Goal: Transaction & Acquisition: Purchase product/service

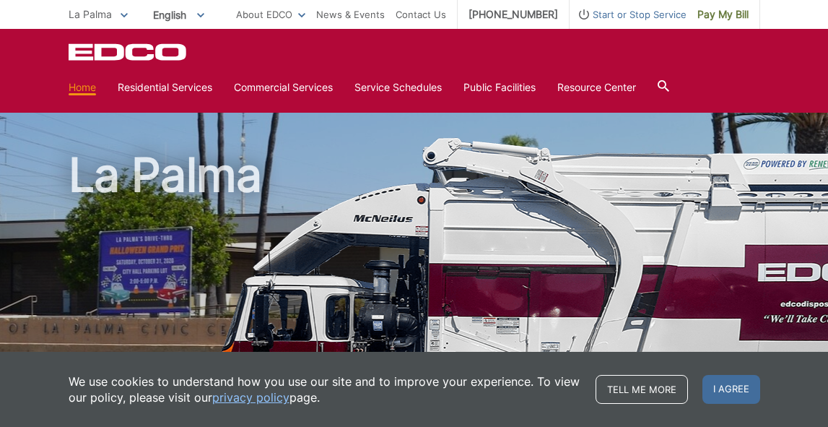
scroll to position [412, 0]
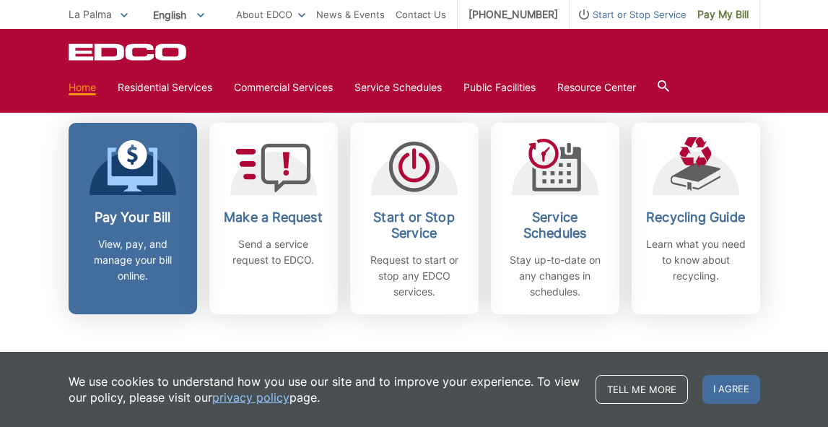
click at [133, 215] on h2 "Pay Your Bill" at bounding box center [132, 217] width 107 height 16
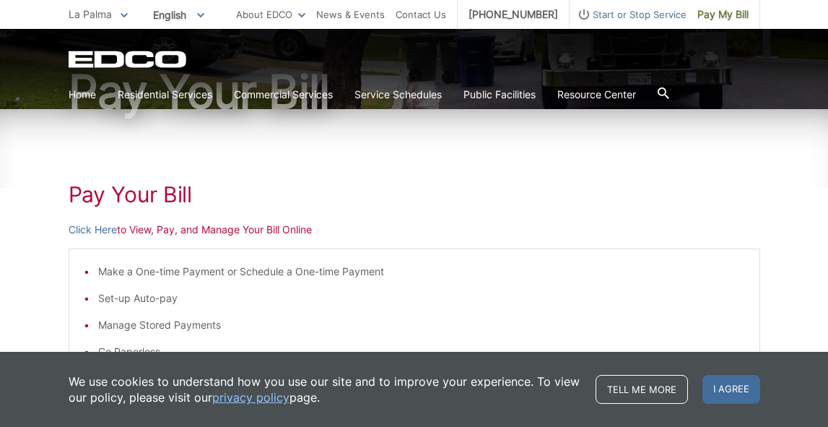
scroll to position [144, 0]
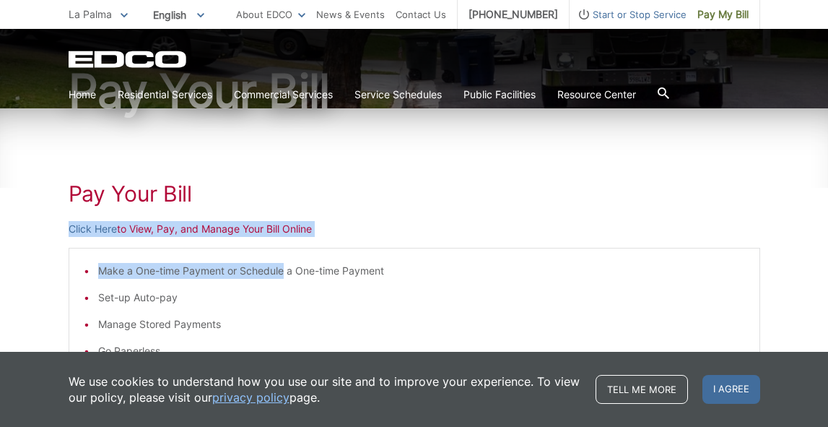
drag, startPoint x: 284, startPoint y: 243, endPoint x: 329, endPoint y: 175, distance: 81.7
click at [329, 175] on div "Pay Your Bill Click Here to View, Pay, and Manage Your Bill Online Make a One-t…" at bounding box center [415, 399] width 692 height 582
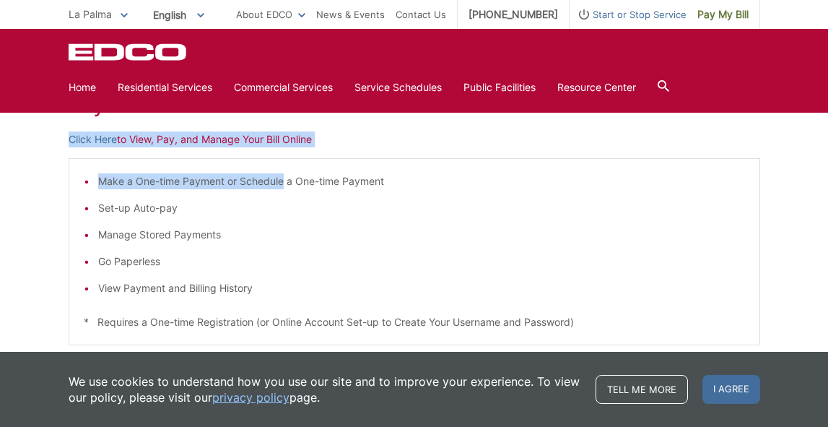
scroll to position [235, 0]
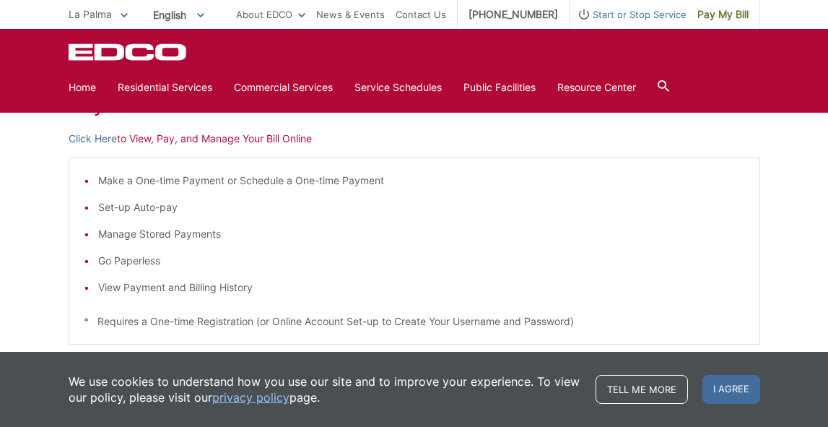
click at [436, 191] on ul "Make a One-time Payment or Schedule a One-time Payment Set-up Auto-pay Manage S…" at bounding box center [415, 234] width 662 height 123
click at [106, 141] on link "Click Here" at bounding box center [93, 139] width 48 height 16
